Goal: Task Accomplishment & Management: Manage account settings

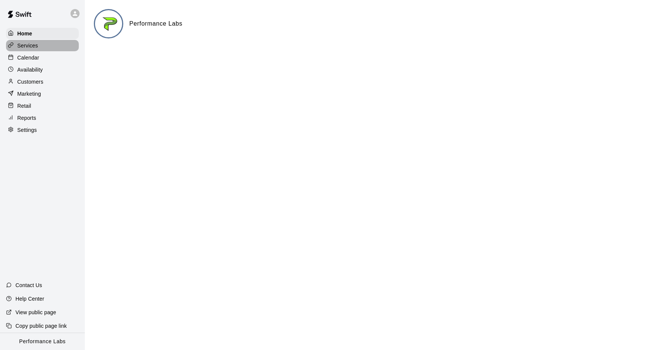
click at [29, 44] on p "Services" at bounding box center [27, 46] width 21 height 8
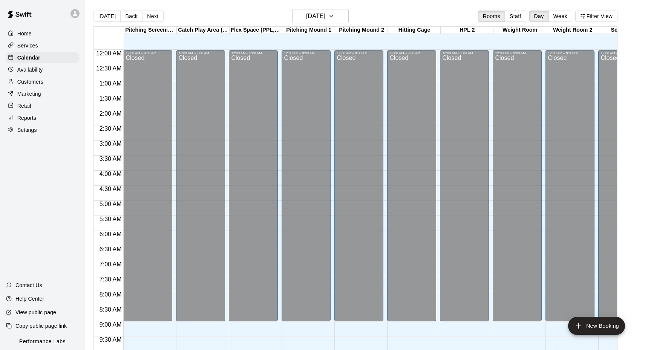
scroll to position [393, 0]
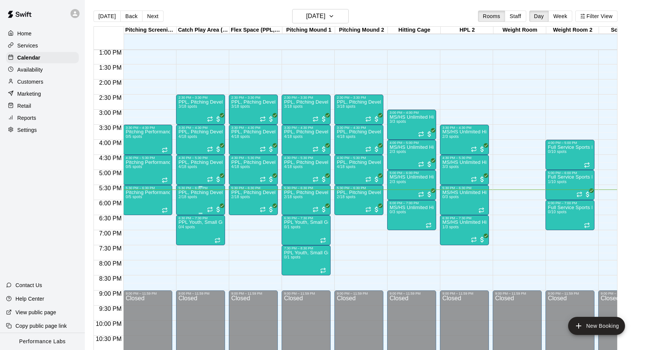
click at [187, 216] on img "edit" at bounding box center [186, 216] width 9 height 9
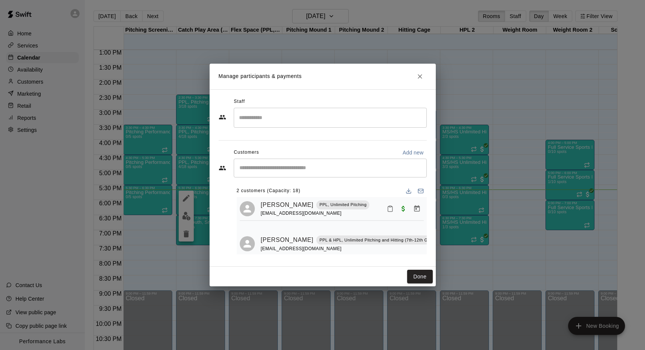
scroll to position [16, 0]
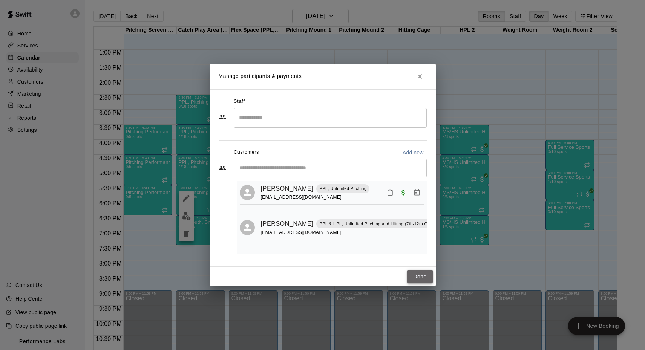
click at [416, 274] on button "Done" at bounding box center [419, 277] width 25 height 14
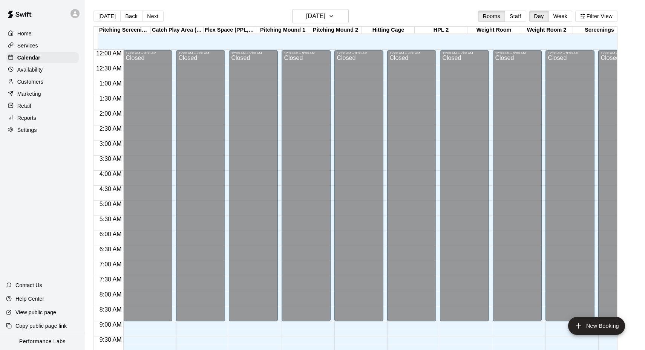
scroll to position [393, 0]
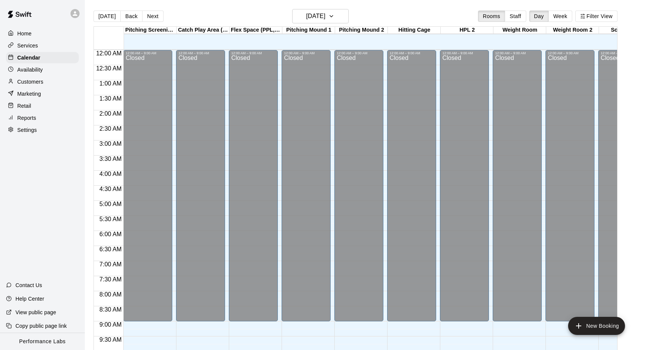
scroll to position [393, 0]
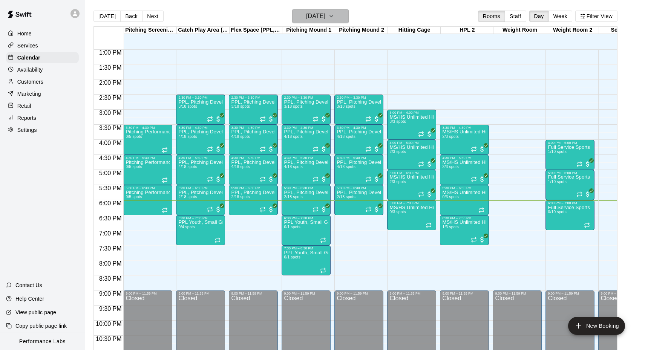
click at [319, 15] on h6 "[DATE]" at bounding box center [315, 16] width 19 height 11
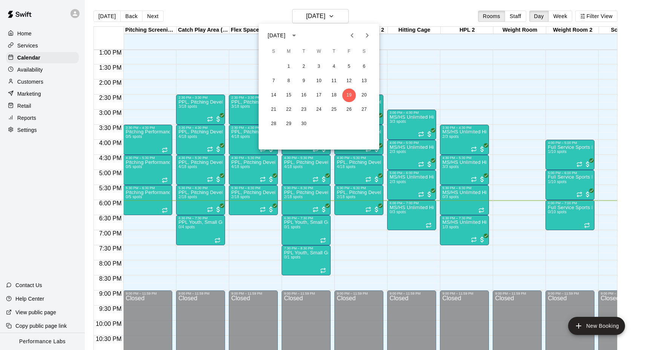
click at [361, 89] on div "14 15 16 17 18 19 20" at bounding box center [319, 96] width 121 height 14
click at [362, 91] on button "20" at bounding box center [364, 96] width 14 height 14
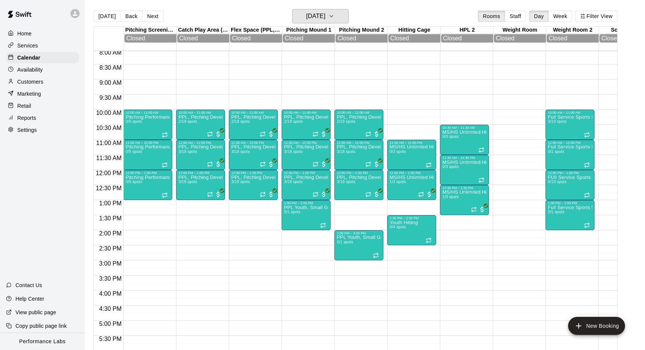
scroll to position [210, 0]
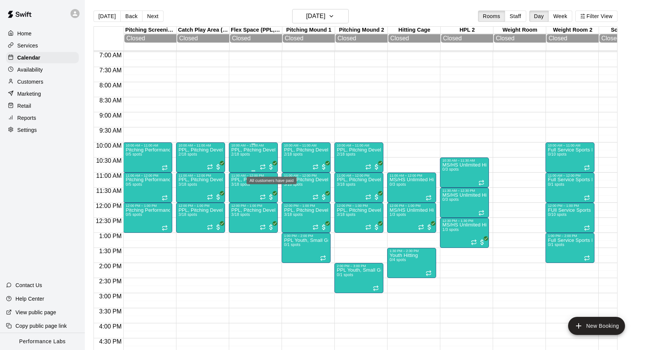
click at [271, 165] on span "All customers have paid" at bounding box center [271, 167] width 8 height 8
click at [275, 191] on img "edit" at bounding box center [275, 189] width 9 height 9
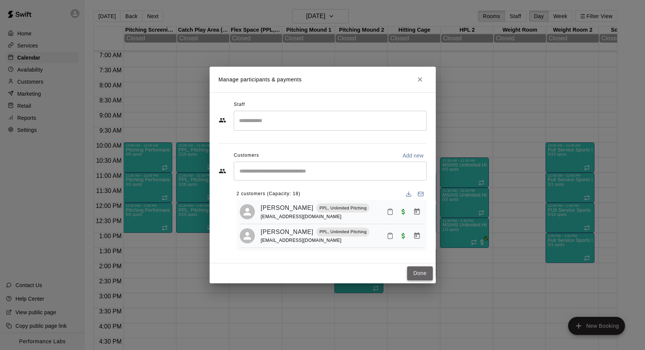
click at [420, 278] on button "Done" at bounding box center [419, 274] width 25 height 14
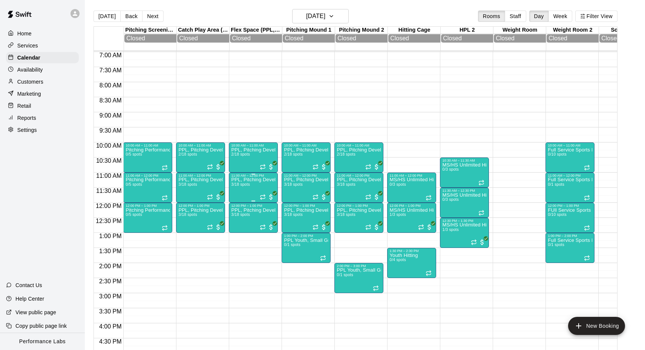
click at [272, 197] on span "All customers have paid" at bounding box center [271, 197] width 8 height 8
click at [275, 222] on img "edit" at bounding box center [275, 219] width 9 height 9
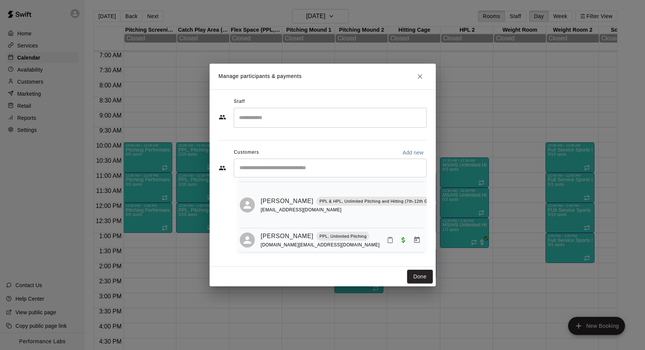
scroll to position [41, 0]
click at [420, 281] on button "Done" at bounding box center [419, 277] width 25 height 14
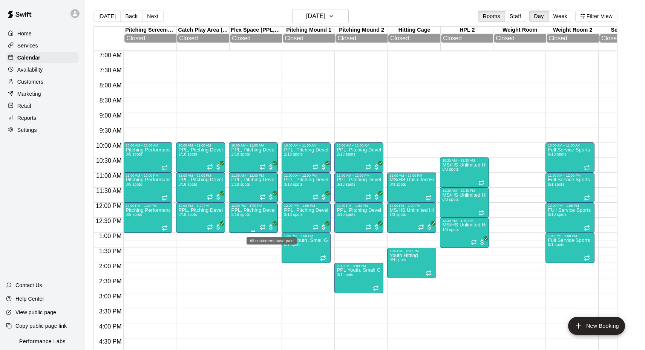
click at [273, 228] on span "All customers have paid" at bounding box center [271, 228] width 8 height 8
click at [275, 253] on img "edit" at bounding box center [275, 249] width 9 height 9
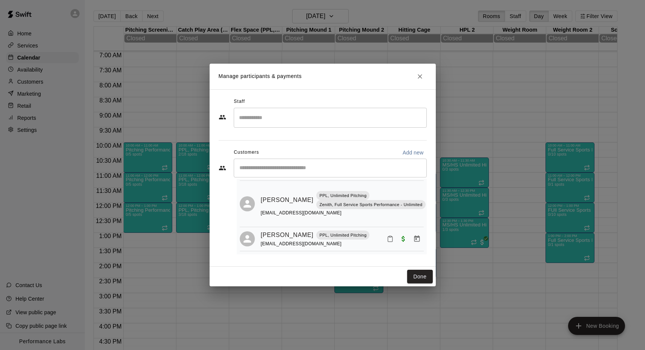
scroll to position [0, 0]
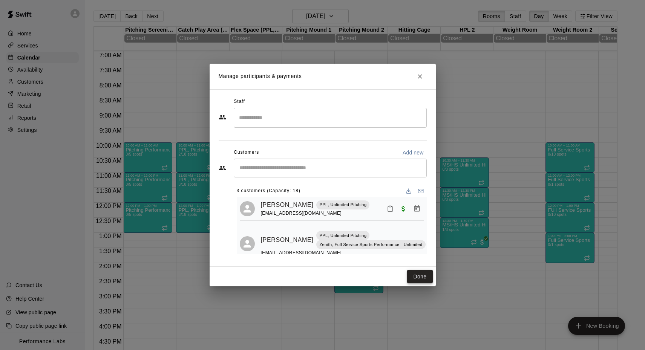
click at [419, 280] on button "Done" at bounding box center [419, 277] width 25 height 14
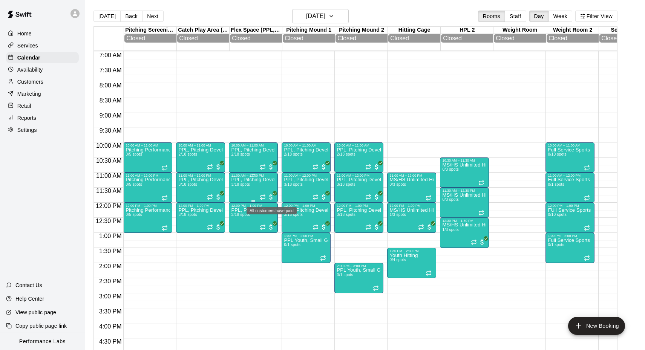
click at [273, 196] on span "All customers have paid" at bounding box center [271, 197] width 8 height 8
click at [279, 223] on img "edit" at bounding box center [275, 219] width 9 height 9
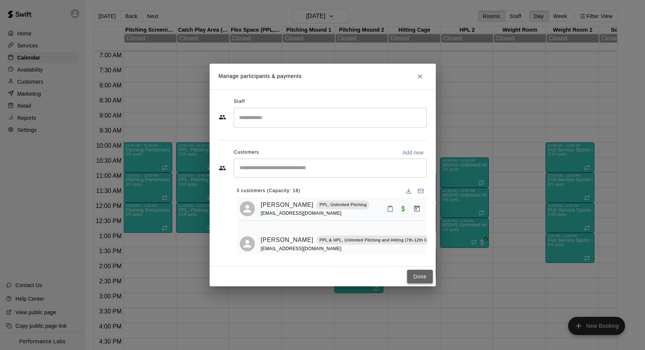
click at [420, 276] on button "Done" at bounding box center [419, 277] width 25 height 14
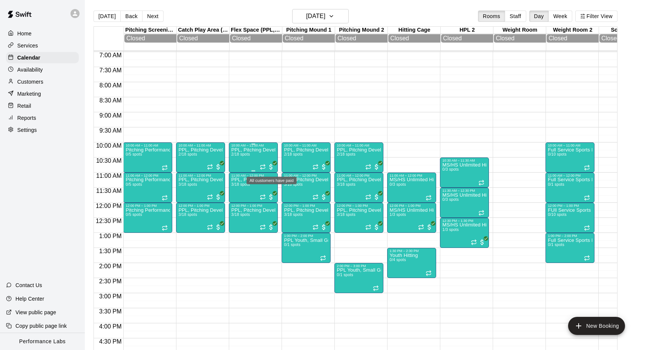
click at [271, 167] on span "All customers have paid" at bounding box center [271, 167] width 8 height 8
click at [271, 189] on img "edit" at bounding box center [275, 189] width 9 height 9
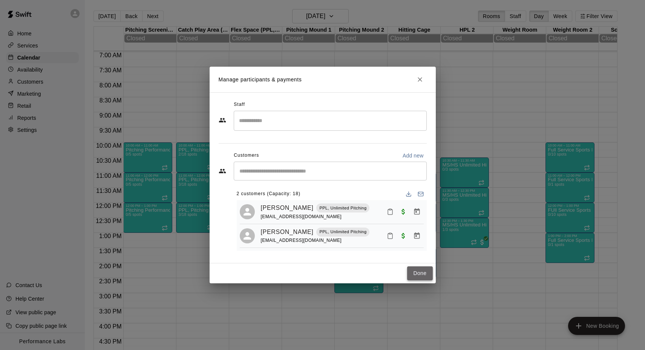
click at [410, 273] on button "Done" at bounding box center [419, 274] width 25 height 14
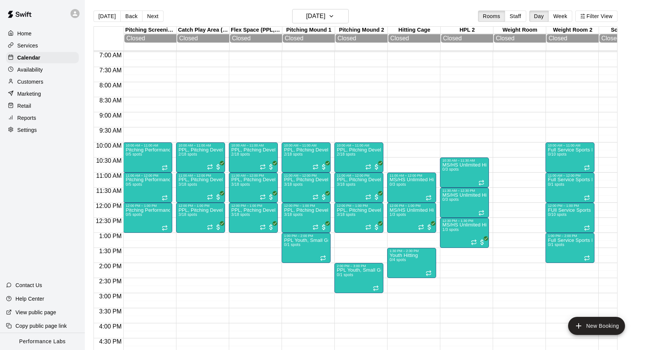
click at [424, 107] on div "11:00 AM – 12:00 PM MS/HS Unlimited Hitting 0/3 spots 12:00 PM – 1:00 PM MS/HS …" at bounding box center [411, 203] width 49 height 724
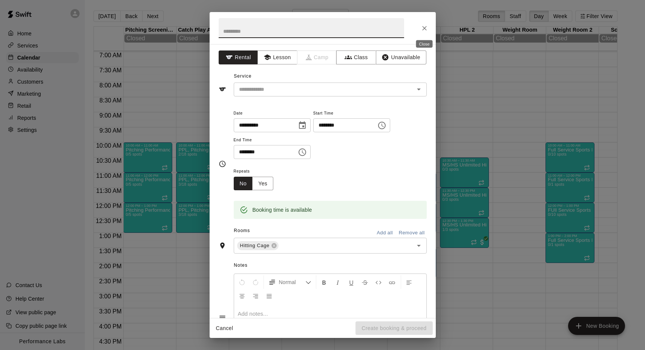
click at [423, 27] on icon "Close" at bounding box center [424, 28] width 5 height 5
